Goal: Task Accomplishment & Management: Use online tool/utility

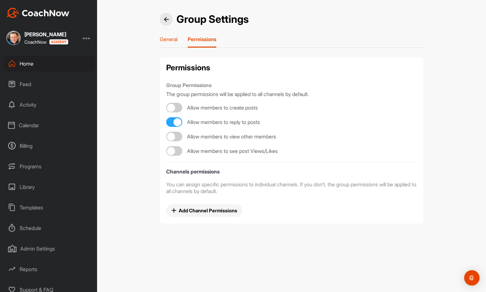
click at [173, 41] on p "General" at bounding box center [169, 39] width 18 height 6
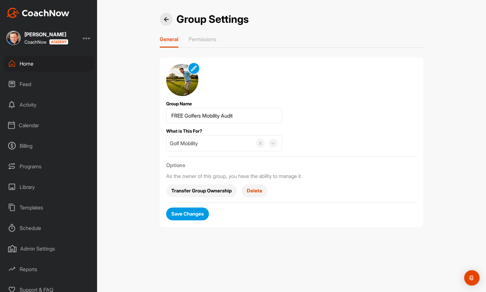
click at [191, 213] on span "Save Changes" at bounding box center [187, 213] width 32 height 7
click at [28, 67] on div "Home" at bounding box center [49, 64] width 91 height 16
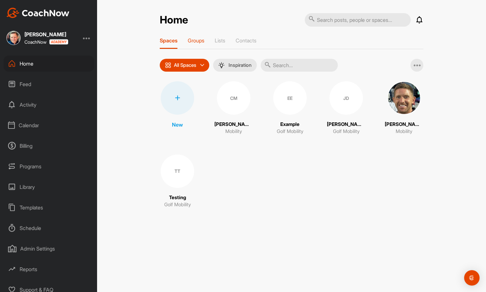
click at [192, 38] on p "Groups" at bounding box center [196, 40] width 17 height 6
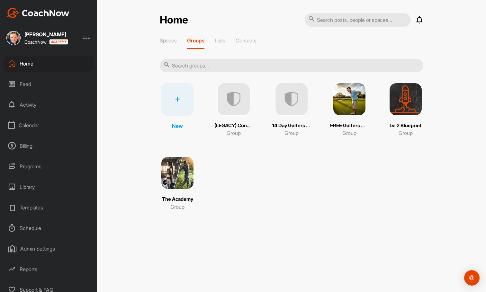
click at [345, 108] on img at bounding box center [348, 99] width 33 height 33
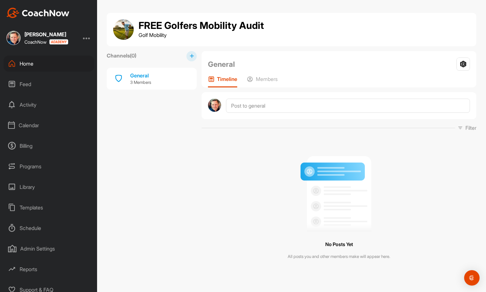
click at [194, 58] on button at bounding box center [191, 56] width 10 height 10
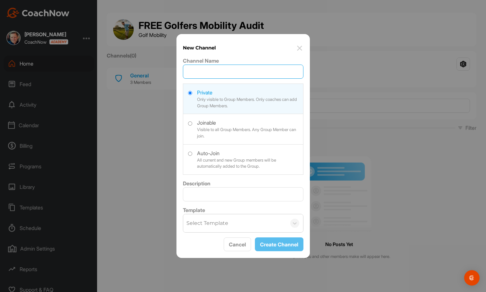
click at [198, 69] on input "Channel Name" at bounding box center [243, 72] width 120 height 14
type input "T"
type input "Your Hips"
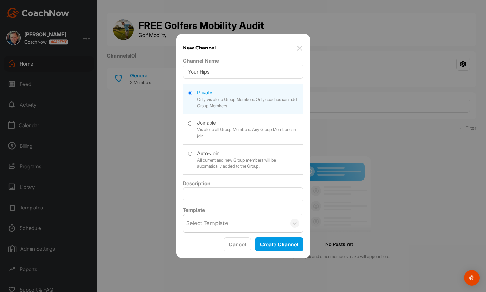
click at [204, 129] on label at bounding box center [243, 128] width 120 height 29
click at [192, 126] on input "radio" at bounding box center [190, 123] width 4 height 4
radio input "true"
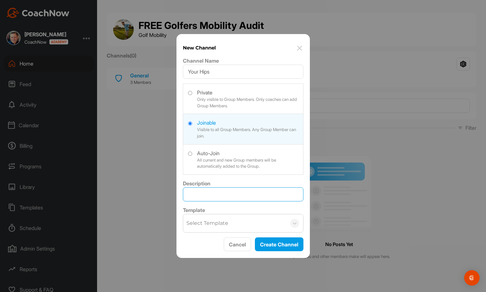
click at [216, 194] on input "Description" at bounding box center [243, 194] width 120 height 14
type input "F"
type input "Find out how your hips move and how they affect your swing and daily life"
click at [243, 247] on button "Cancel" at bounding box center [237, 244] width 27 height 14
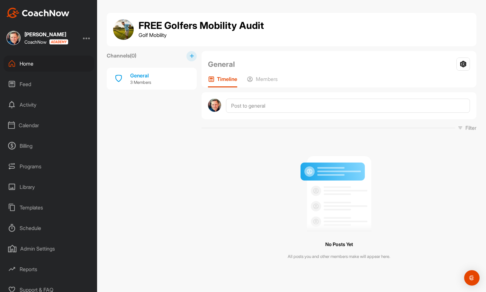
click at [22, 210] on div "Templates" at bounding box center [49, 207] width 91 height 16
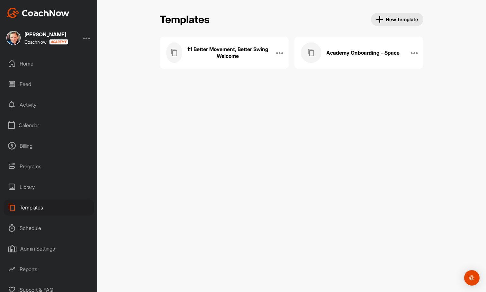
click at [379, 20] on icon "button" at bounding box center [379, 19] width 7 height 7
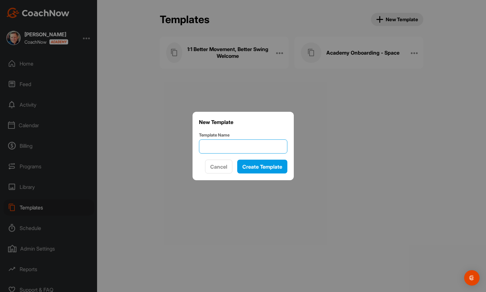
click at [244, 149] on input "Template Name" at bounding box center [243, 146] width 88 height 14
type input "Y"
type input "Free Audit - Your Hips"
click at [270, 170] on div "Create Template" at bounding box center [262, 167] width 40 height 8
